Goal: Task Accomplishment & Management: Manage account settings

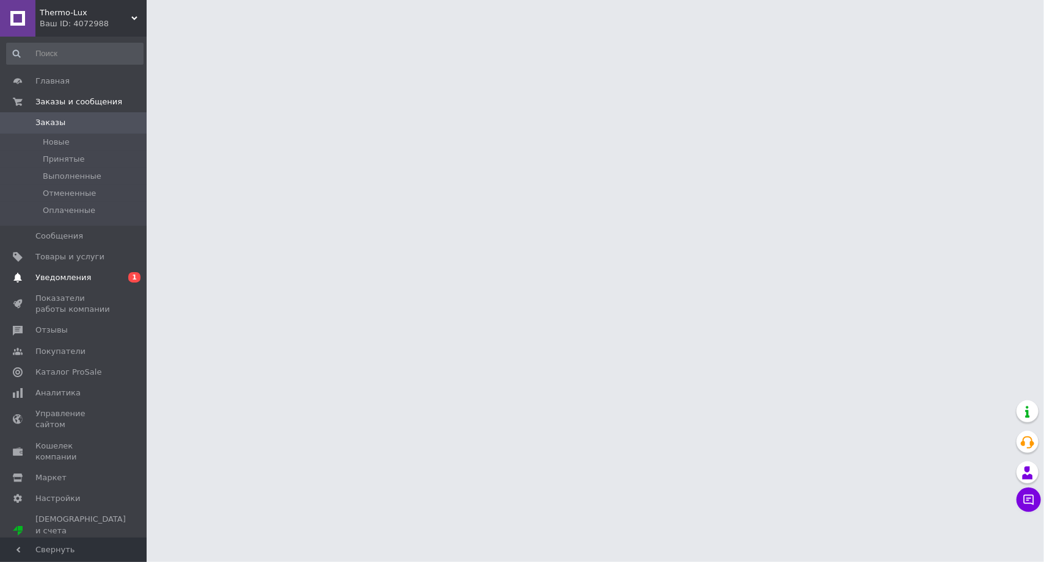
click at [59, 272] on span "Уведомления" at bounding box center [63, 277] width 56 height 11
click at [59, 404] on link "Управление сайтом" at bounding box center [75, 420] width 150 height 32
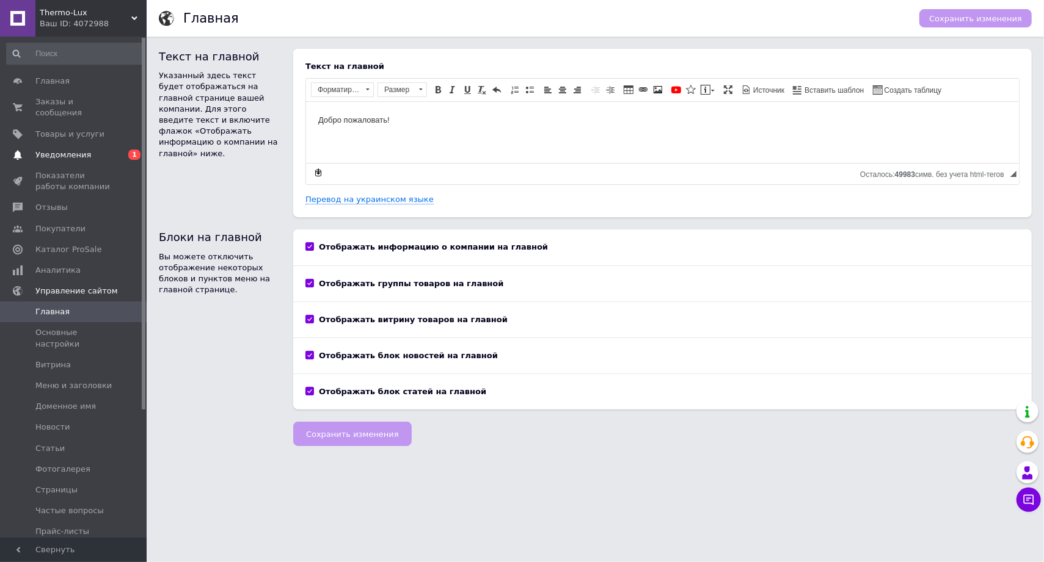
click at [64, 150] on span "Уведомления" at bounding box center [63, 155] width 56 height 11
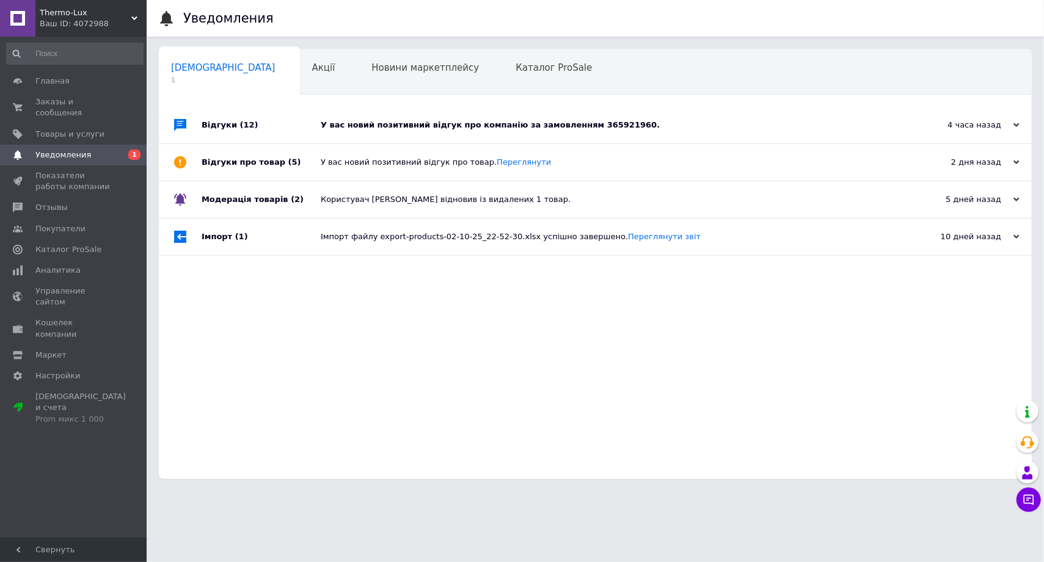
click at [446, 125] on div "У вас новий позитивний відгук про компанію за замовленням 365921960." at bounding box center [609, 125] width 576 height 11
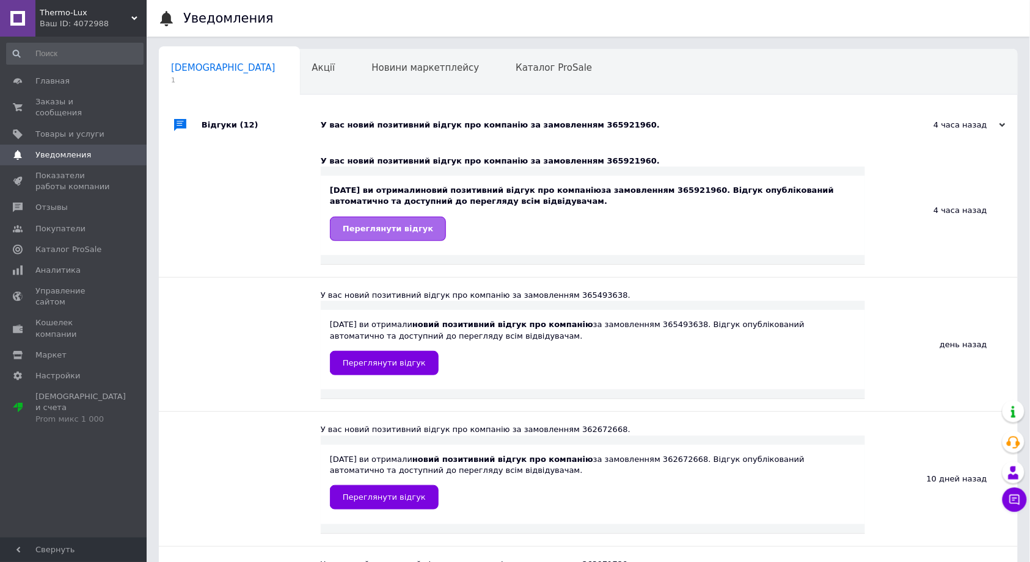
click at [352, 225] on span "Переглянути відгук" at bounding box center [388, 228] width 90 height 9
click at [70, 110] on link "Заказы и сообщения 0 0" at bounding box center [75, 108] width 150 height 32
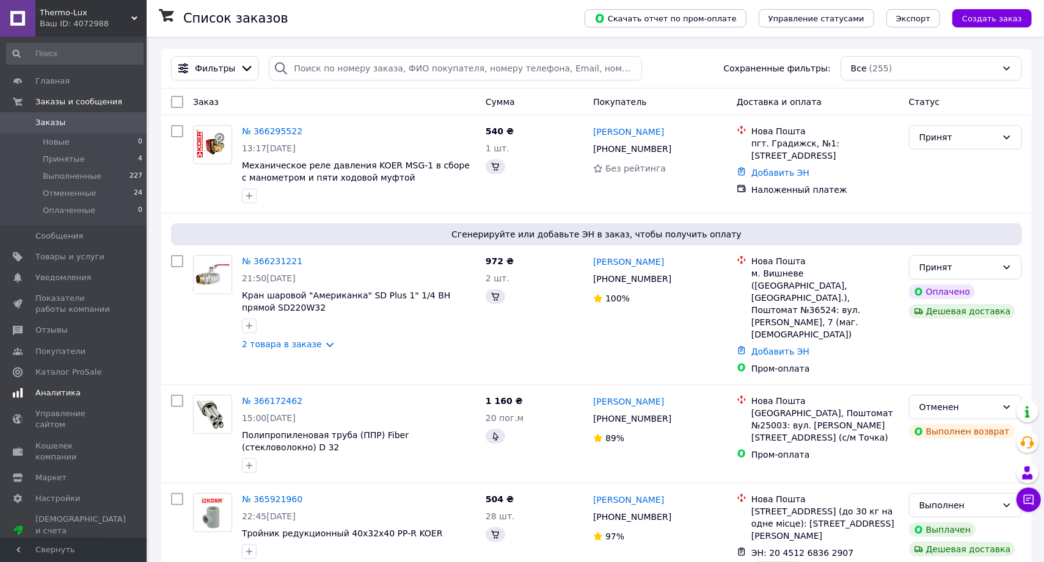
click at [53, 392] on span "Аналитика" at bounding box center [57, 393] width 45 height 11
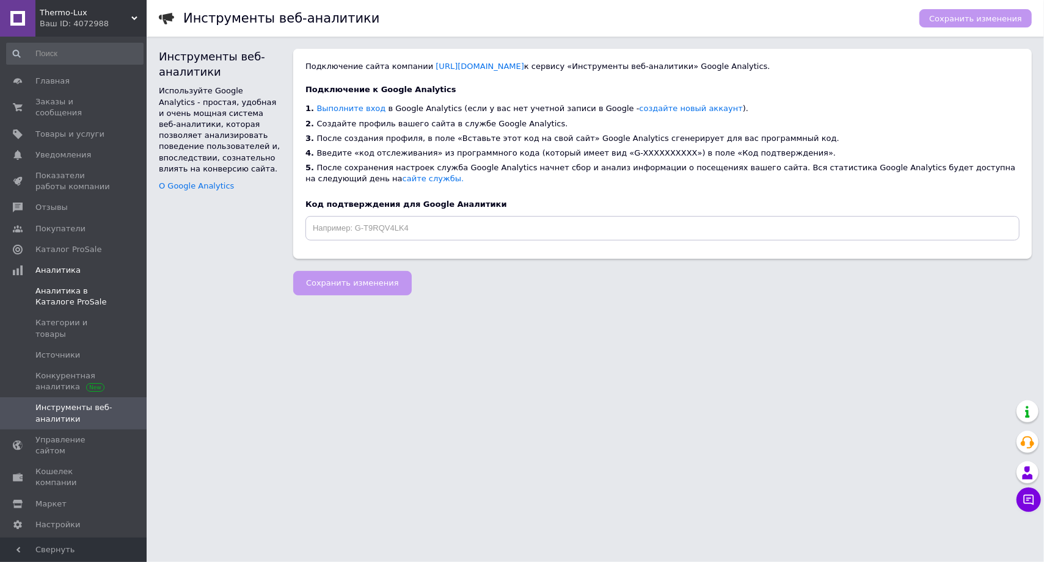
click at [49, 286] on span "Аналитика в Каталоге ProSale" at bounding box center [74, 297] width 78 height 22
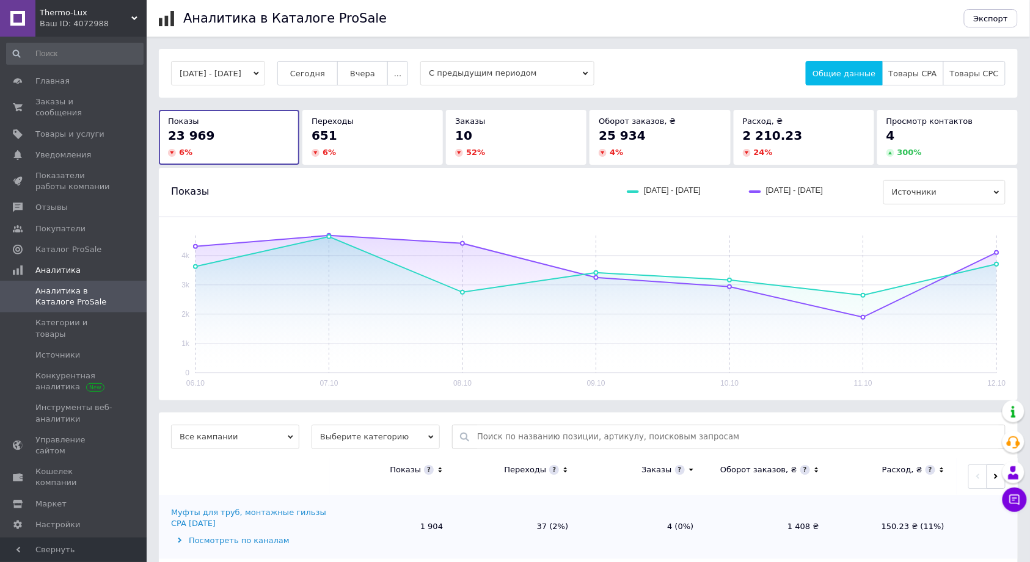
click at [402, 128] on div "651" at bounding box center [372, 135] width 122 height 17
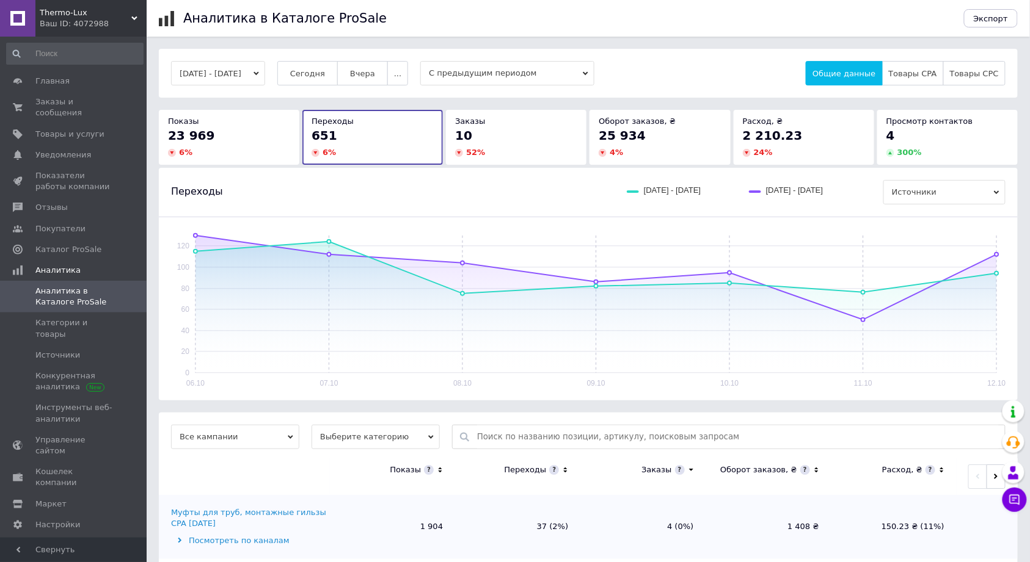
click at [533, 145] on div "10 52 %" at bounding box center [516, 142] width 122 height 31
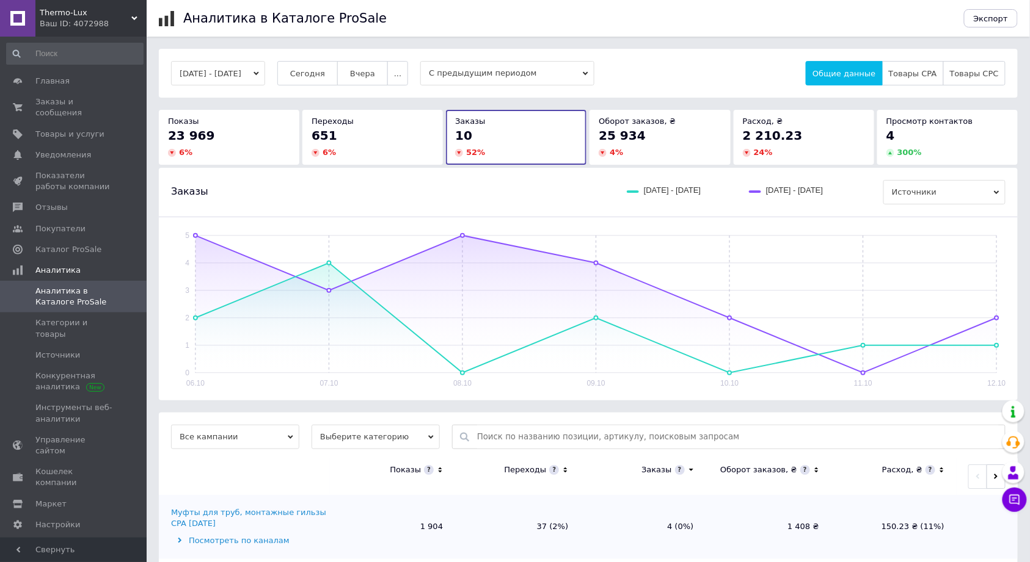
click at [897, 148] on span "300 %" at bounding box center [909, 152] width 24 height 9
